Goal: Task Accomplishment & Management: Use online tool/utility

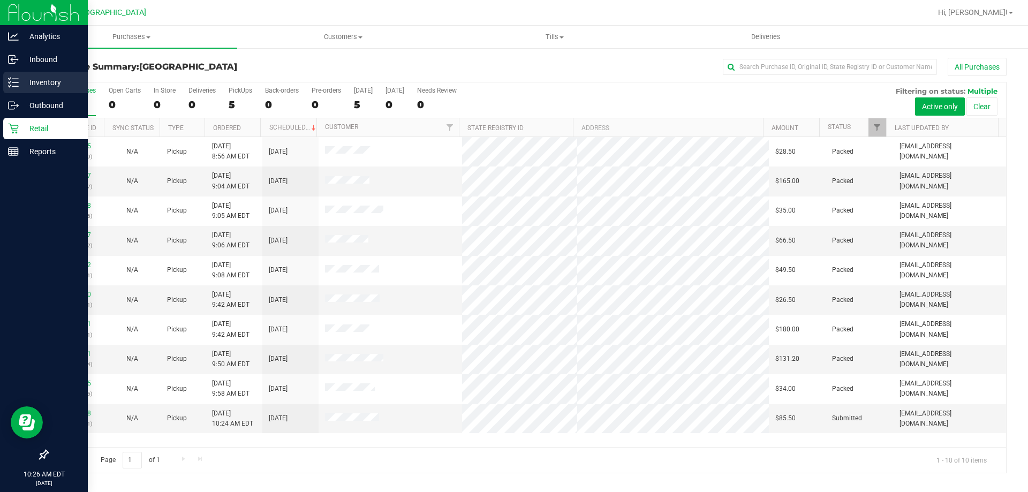
click at [21, 81] on p "Inventory" at bounding box center [51, 82] width 64 height 13
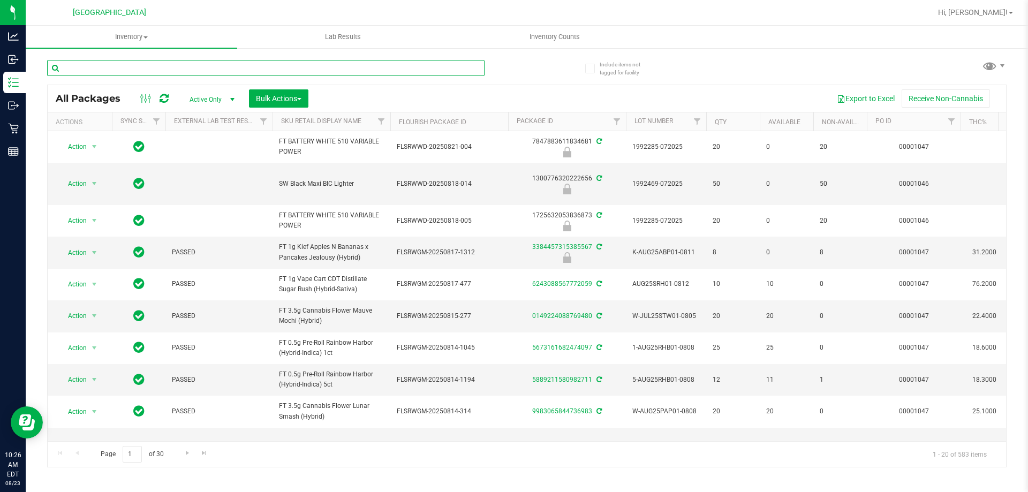
click at [124, 64] on input "text" at bounding box center [265, 68] width 437 height 16
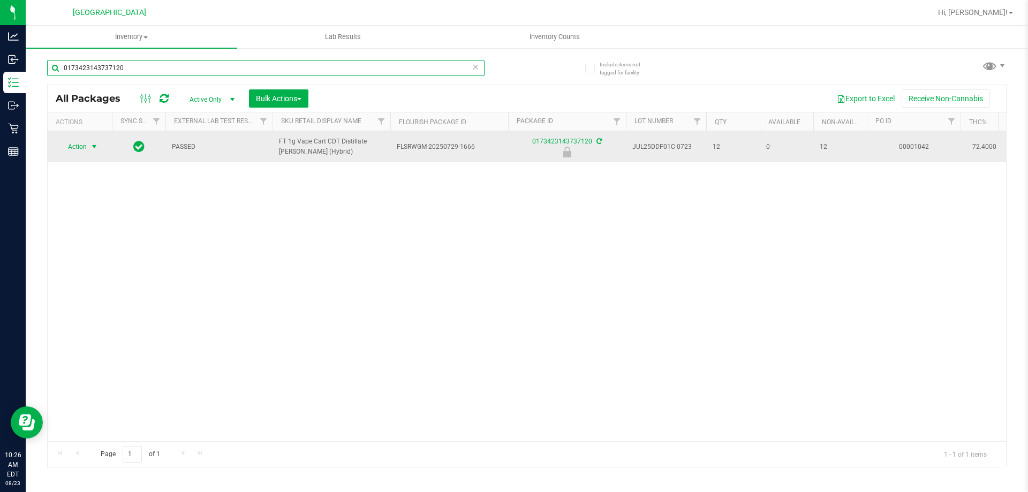
type input "0173423143737120"
click at [80, 148] on span "Action" at bounding box center [72, 146] width 29 height 15
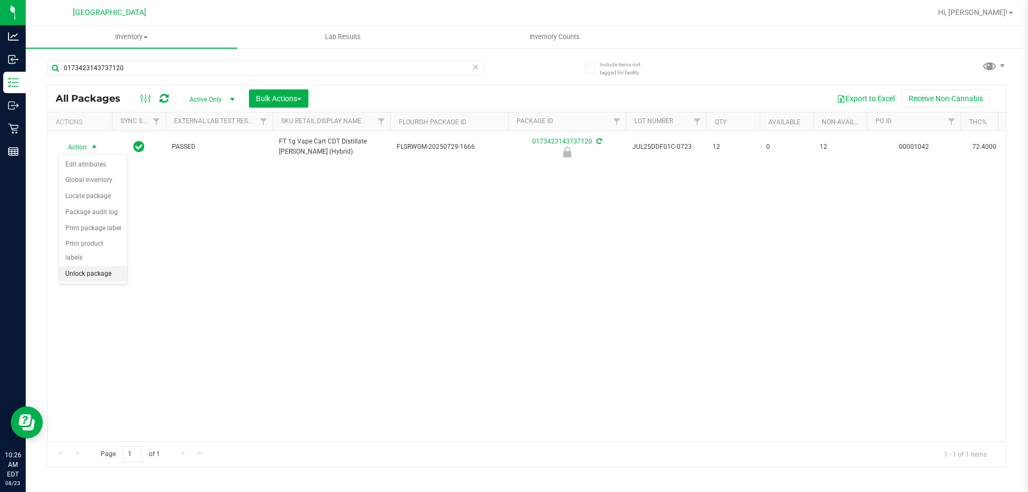
click at [92, 266] on li "Unlock package" at bounding box center [93, 274] width 69 height 16
